Goal: Navigation & Orientation: Go to known website

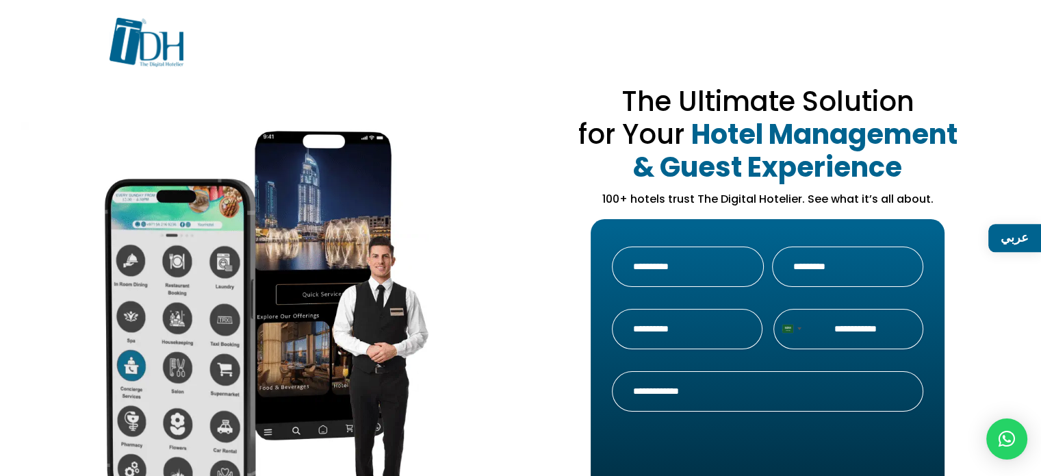
click at [1006, 229] on link "عربي" at bounding box center [1014, 238] width 53 height 28
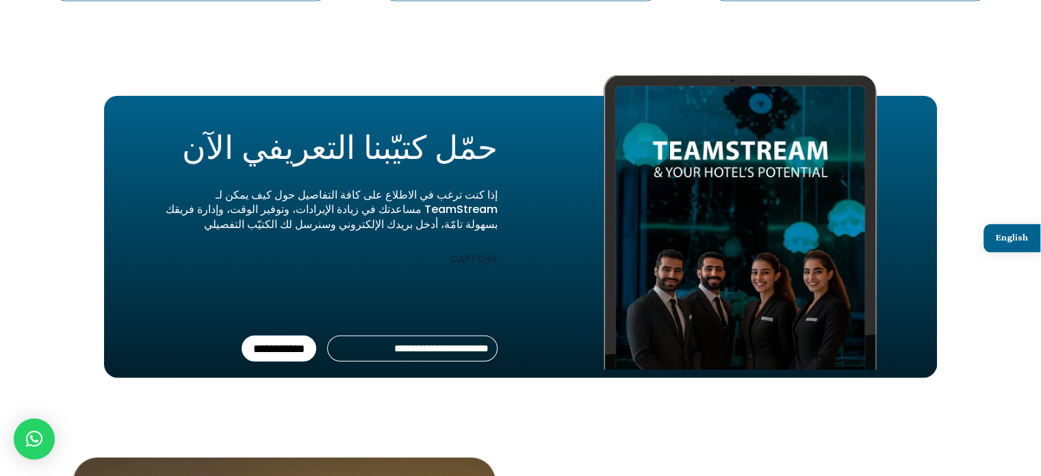
scroll to position [3334, 0]
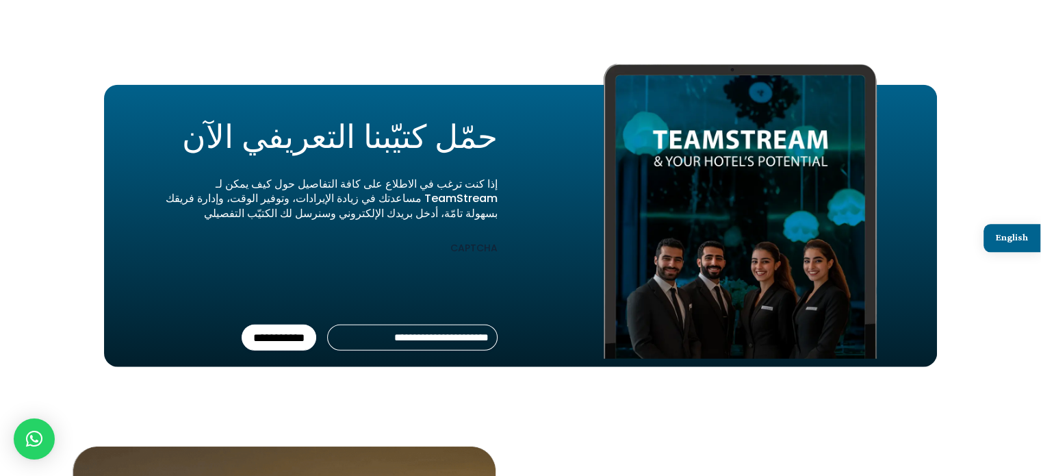
click at [281, 324] on input "**********" at bounding box center [279, 337] width 75 height 26
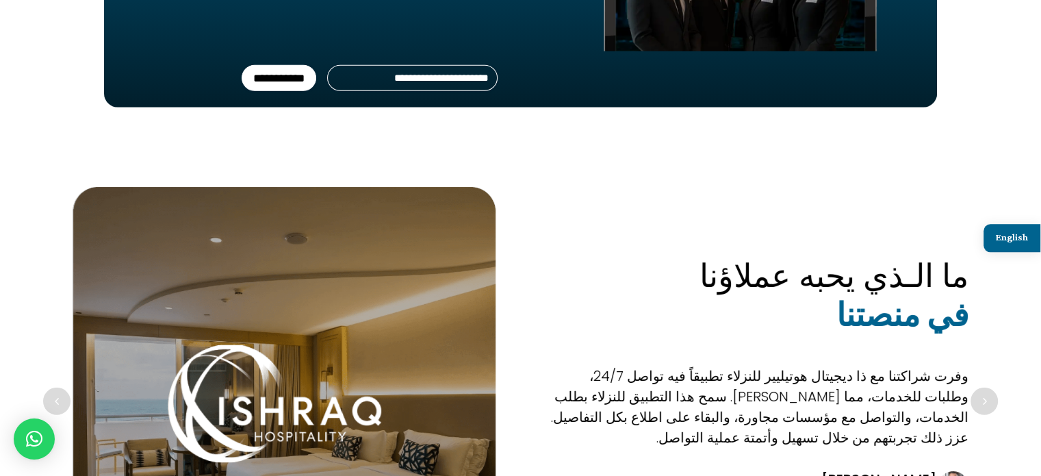
scroll to position [3696, 0]
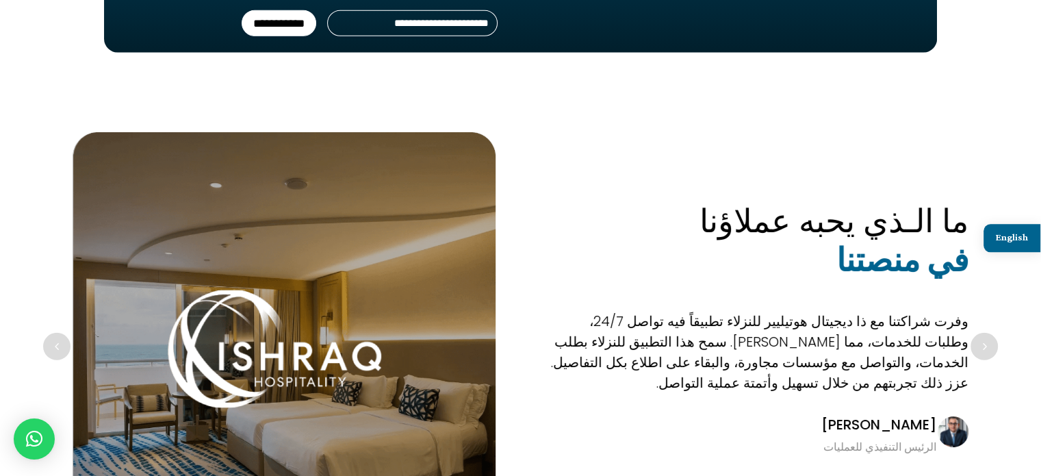
drag, startPoint x: 977, startPoint y: 291, endPoint x: 956, endPoint y: 379, distance: 90.0
click at [956, 379] on div "ما يحبه عملاؤنا عنا ما الـذي يحبه عملاؤنا في منصتنا أحدثت ذا ديجيتال هوتيليير ف…" at bounding box center [520, 347] width 937 height 484
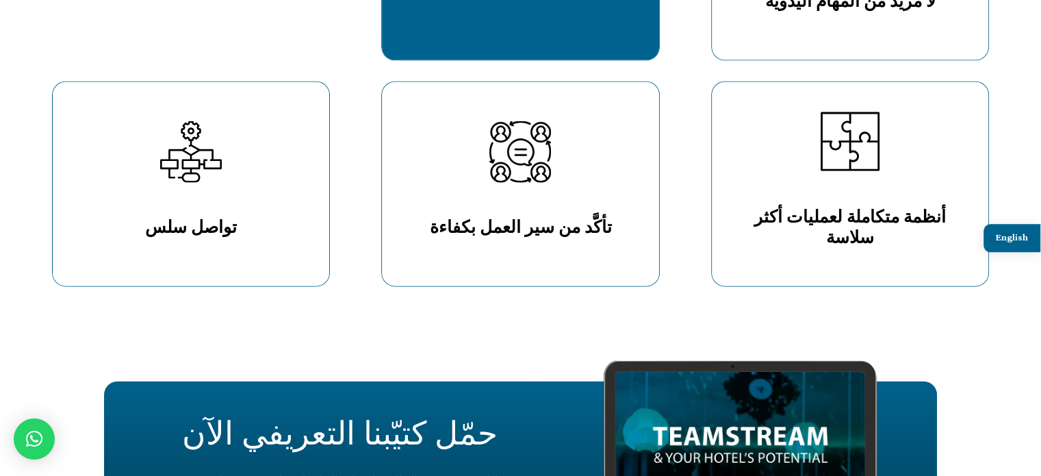
scroll to position [3010, 0]
